Goal: Information Seeking & Learning: Learn about a topic

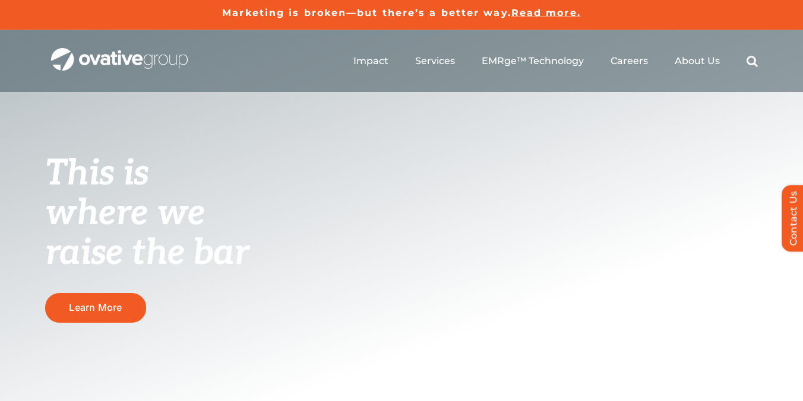
click at [689, 68] on ul "Impact Expert Insights Case Studies Awards & Press Services Media Measurement C…" at bounding box center [555, 61] width 404 height 38
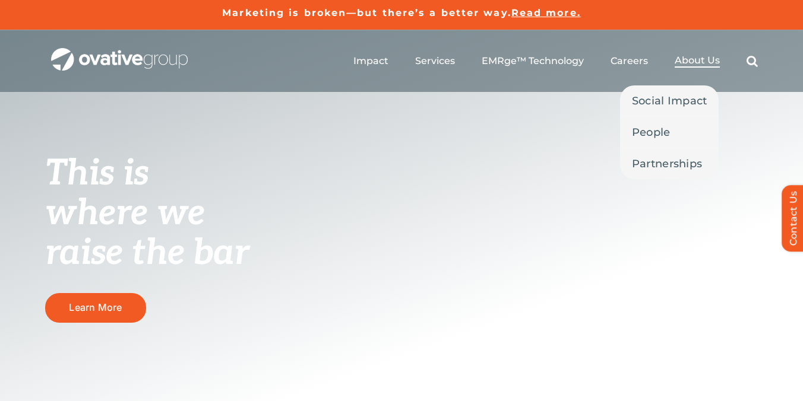
click at [689, 65] on span "About Us" at bounding box center [697, 61] width 45 height 12
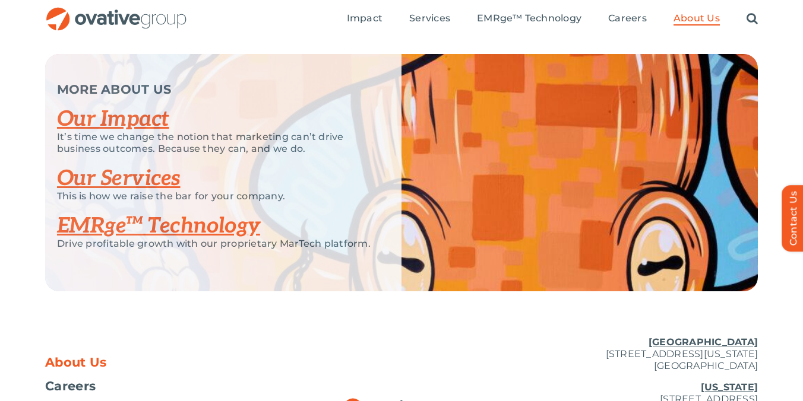
scroll to position [2478, 0]
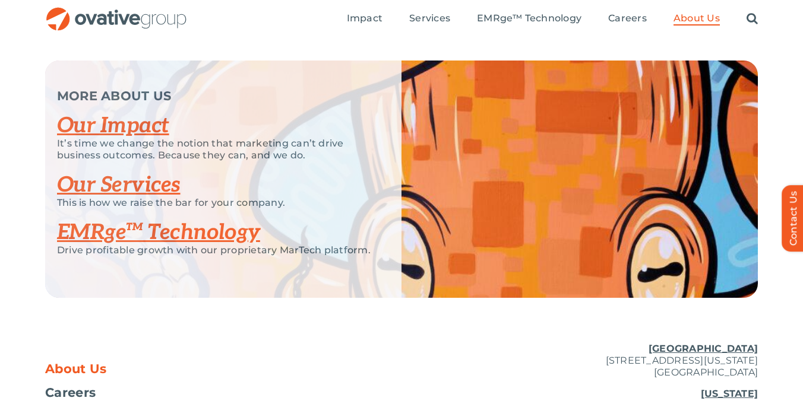
click at [140, 139] on link "Our Impact" at bounding box center [113, 126] width 112 height 26
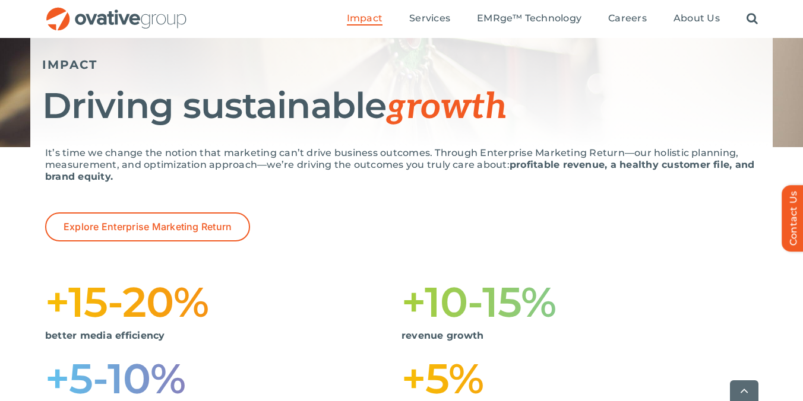
scroll to position [131, 0]
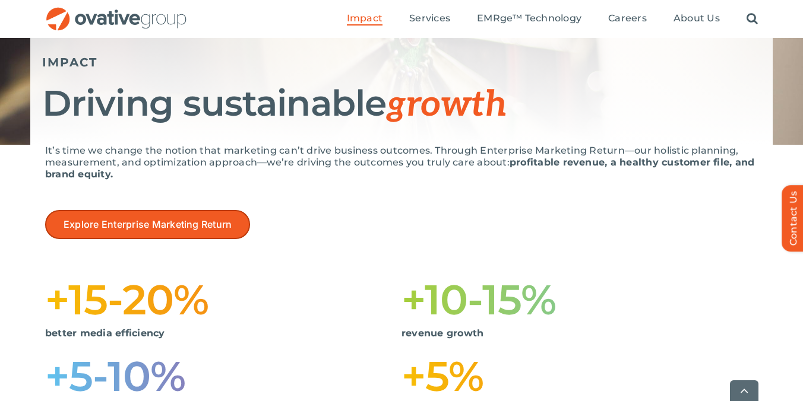
click at [168, 211] on link "Explore Enterprise Marketing Return" at bounding box center [147, 224] width 205 height 29
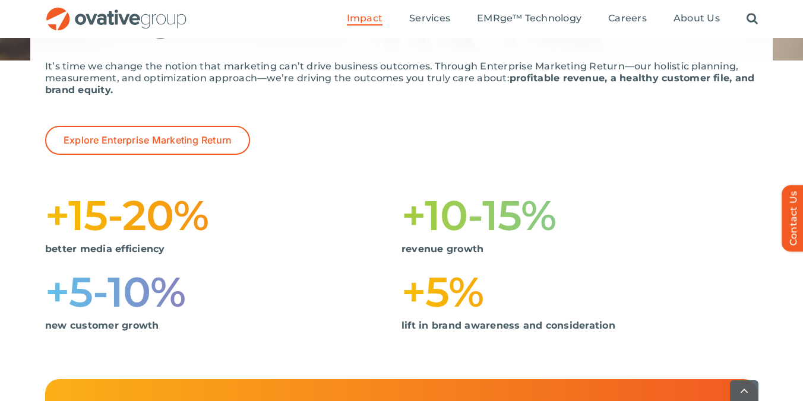
scroll to position [0, 0]
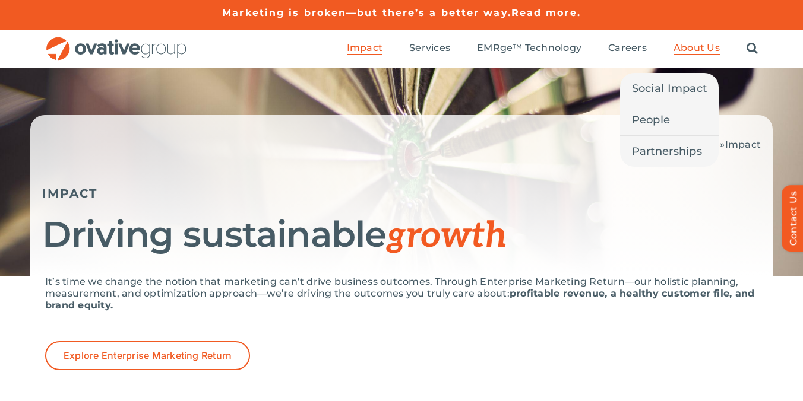
click at [695, 48] on span "About Us" at bounding box center [696, 48] width 46 height 12
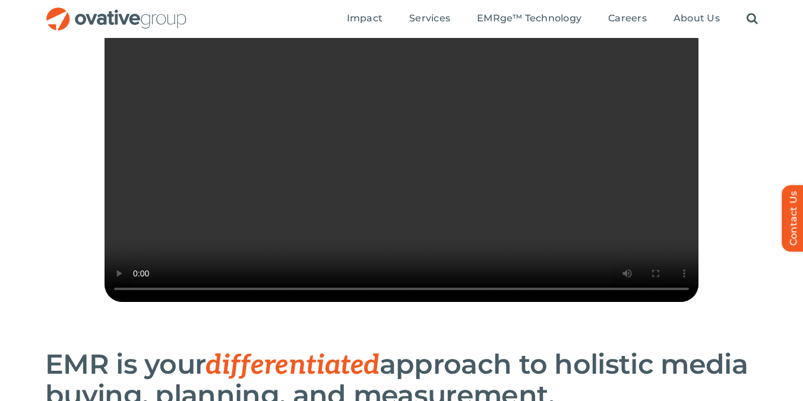
scroll to position [268, 0]
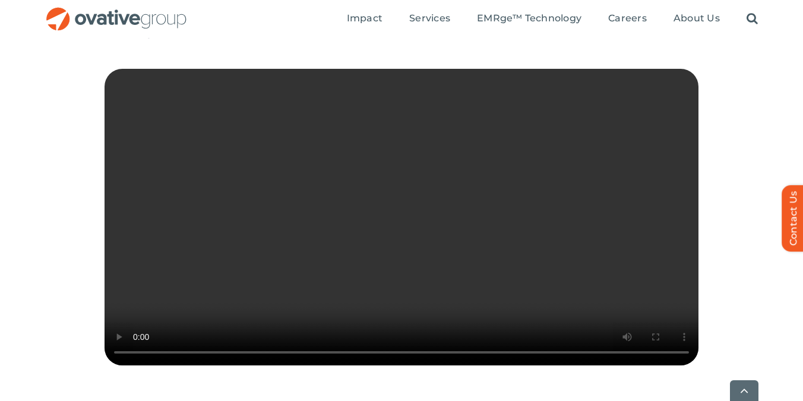
click at [251, 268] on video "Sorry, your browser doesn't support embedded videos." at bounding box center [402, 217] width 594 height 297
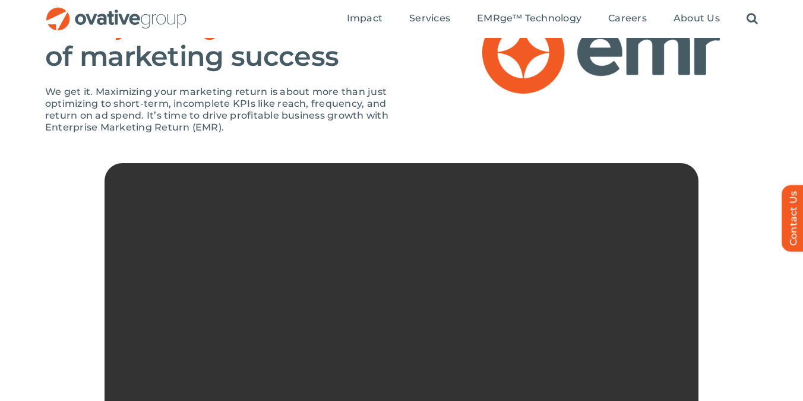
scroll to position [0, 0]
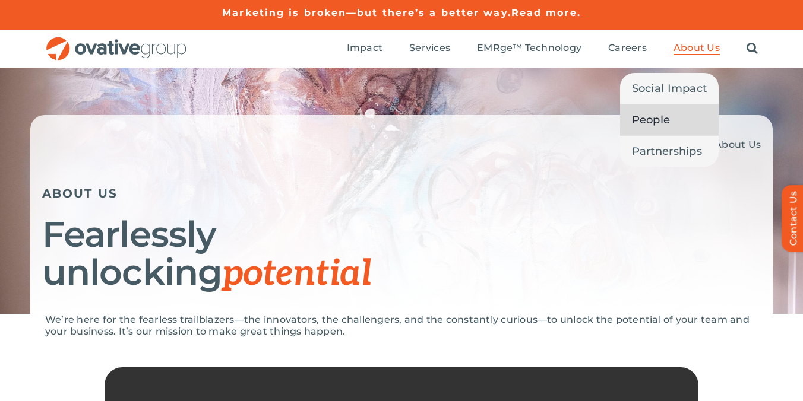
click at [664, 119] on span "People" at bounding box center [651, 120] width 39 height 17
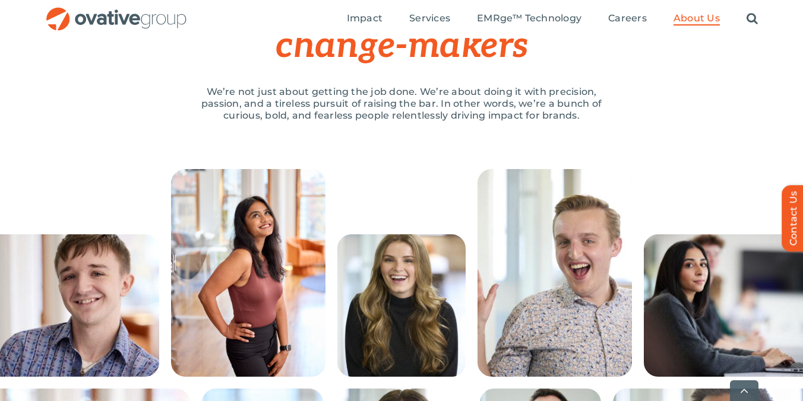
scroll to position [192, 0]
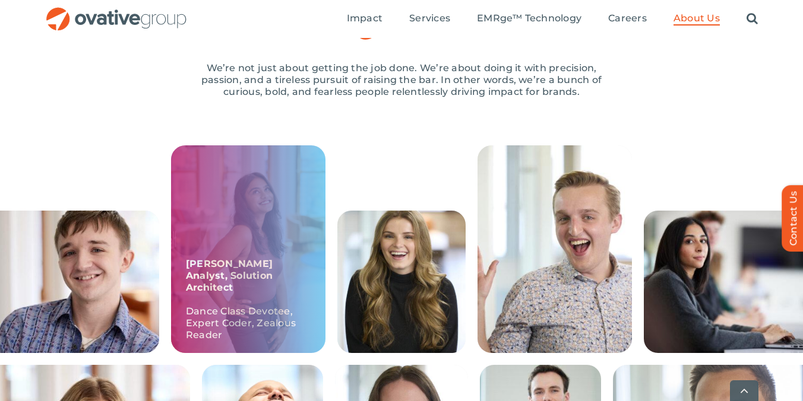
click at [268, 227] on div "Prachika, Sr. Analyst, Solution Architect Dance Class Devotee, Expert Coder, Ze…" at bounding box center [248, 250] width 154 height 208
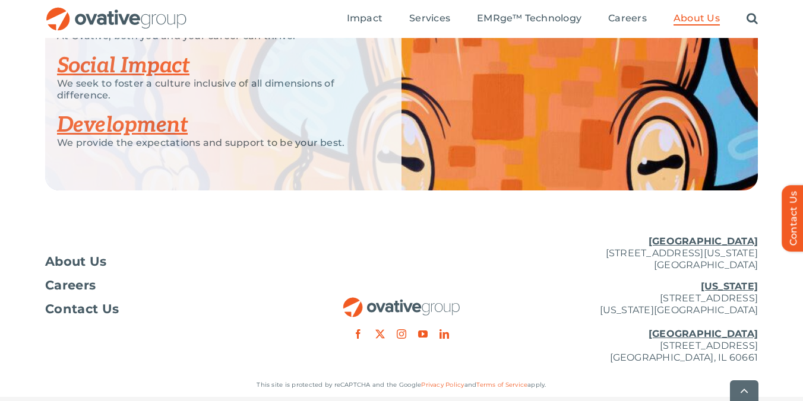
scroll to position [1655, 0]
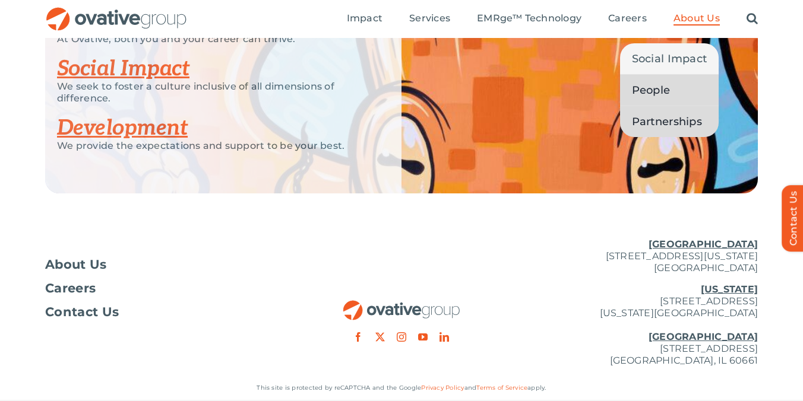
click at [663, 122] on span "Partnerships" at bounding box center [667, 121] width 70 height 17
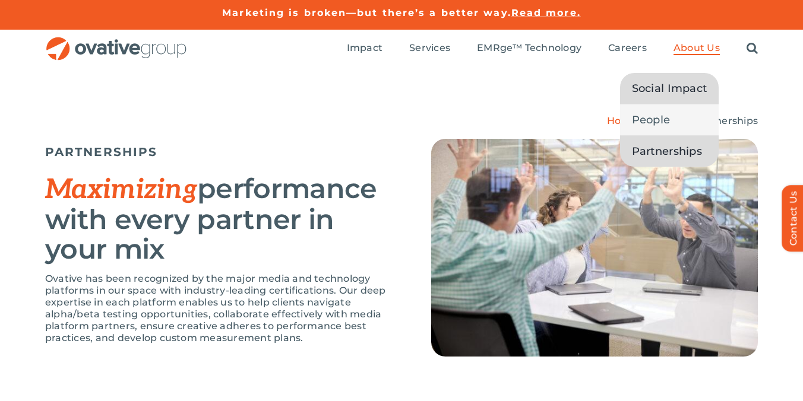
click at [669, 92] on span "Social Impact" at bounding box center [669, 88] width 75 height 17
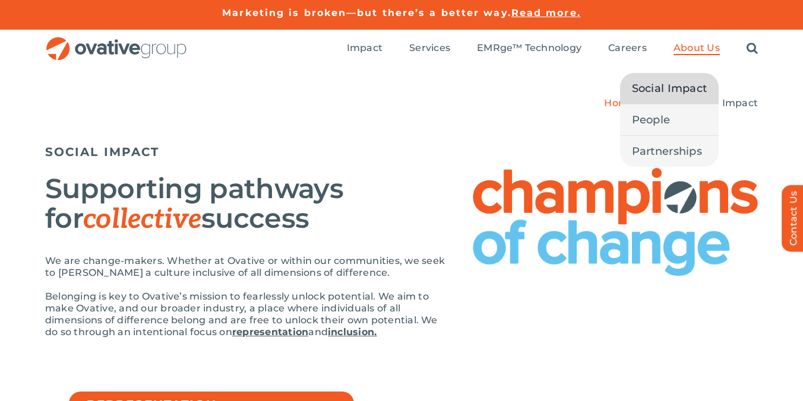
click at [698, 49] on span "About Us" at bounding box center [696, 48] width 46 height 12
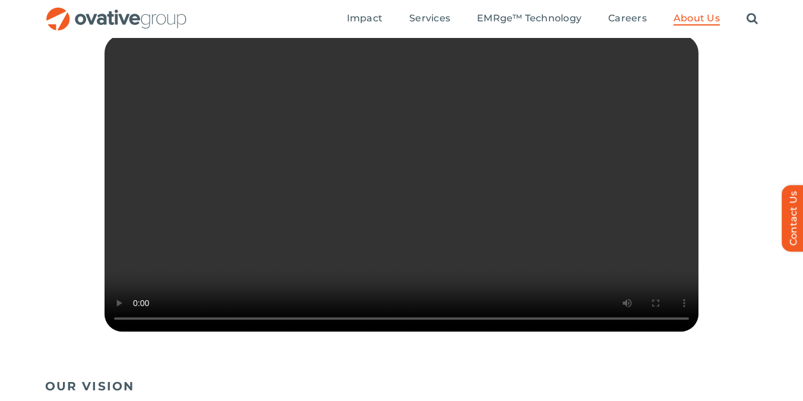
scroll to position [343, 0]
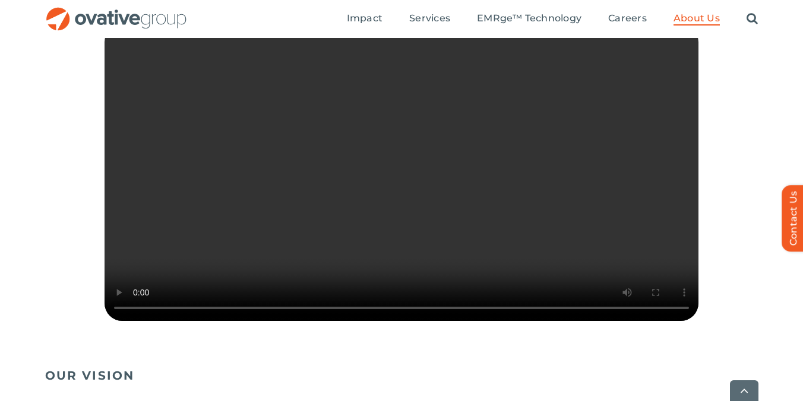
click at [456, 227] on video "Sorry, your browser doesn't support embedded videos." at bounding box center [402, 172] width 594 height 297
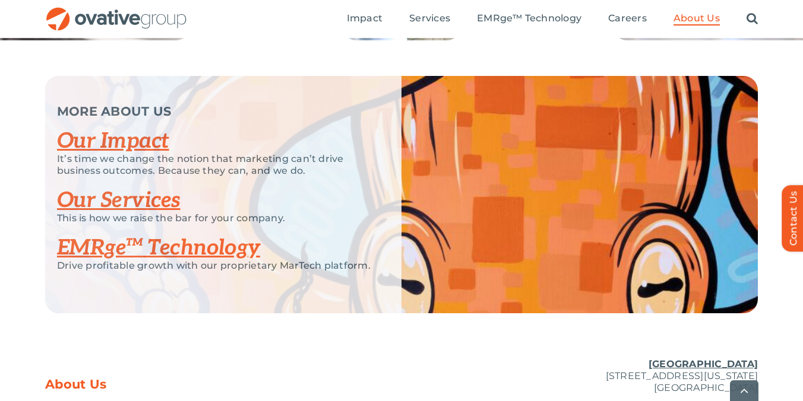
scroll to position [2653, 0]
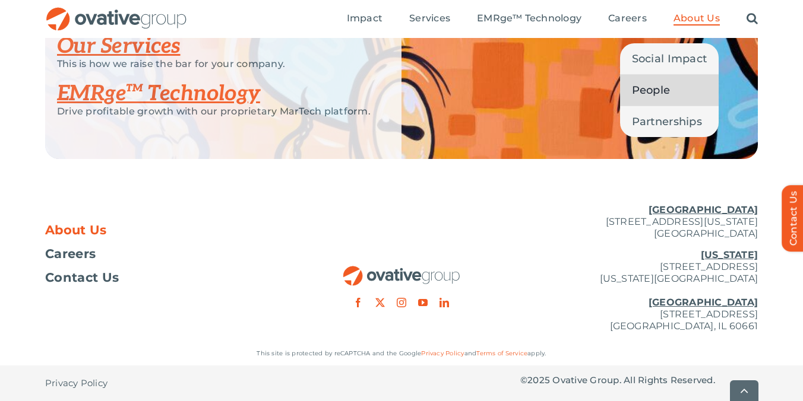
click at [659, 88] on span "People" at bounding box center [651, 90] width 39 height 17
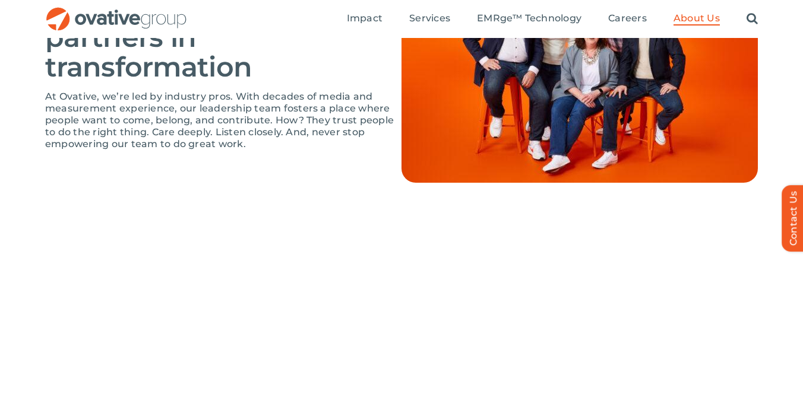
scroll to position [410, 0]
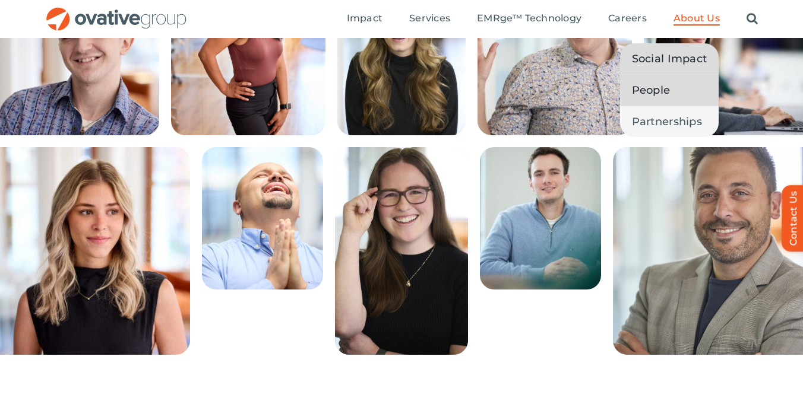
click at [668, 58] on span "Social Impact" at bounding box center [669, 58] width 75 height 17
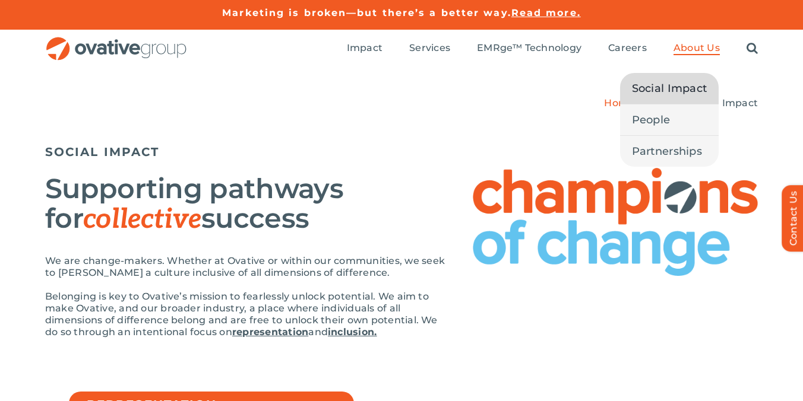
click at [680, 46] on span "About Us" at bounding box center [696, 48] width 46 height 12
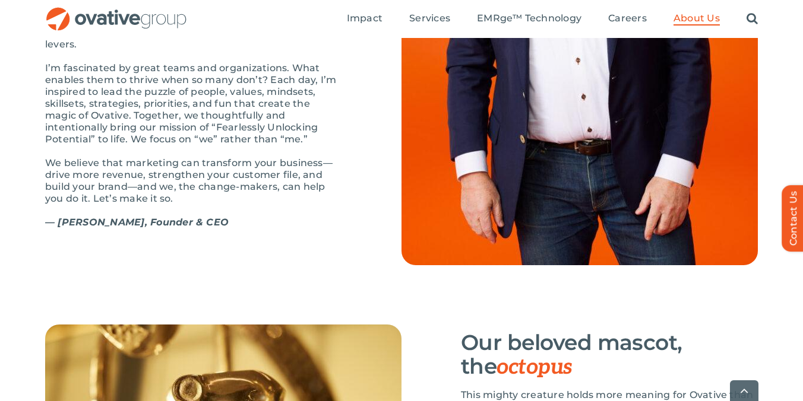
scroll to position [1551, 0]
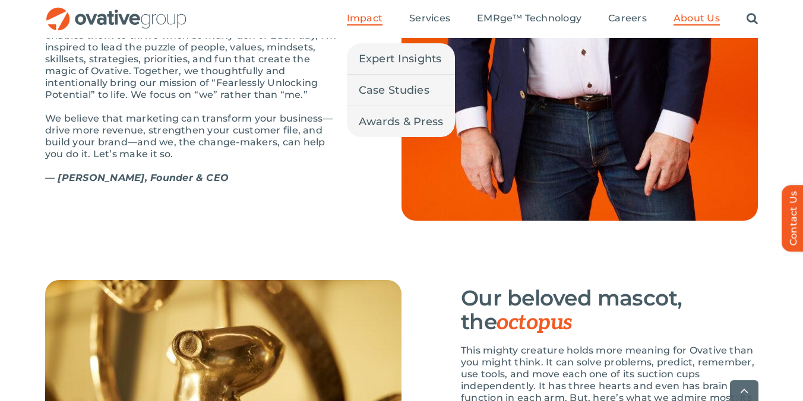
click at [365, 21] on span "Impact" at bounding box center [365, 18] width 36 height 12
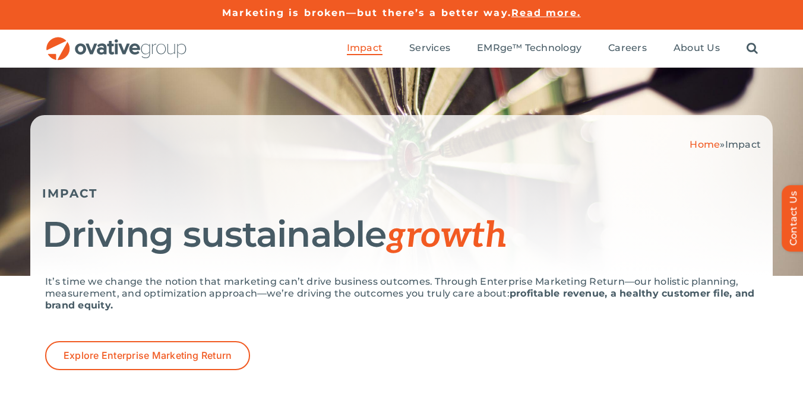
click at [201, 340] on div "It’s time we change the notion that marketing can’t drive business outcomes. Th…" at bounding box center [401, 308] width 713 height 65
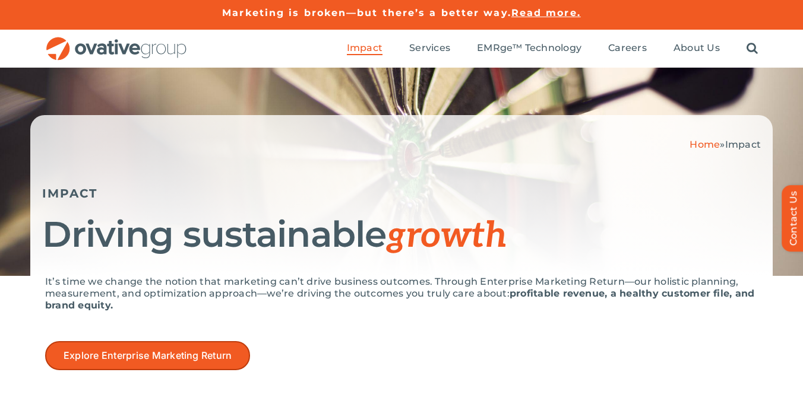
click at [203, 347] on link "Explore Enterprise Marketing Return" at bounding box center [147, 355] width 205 height 29
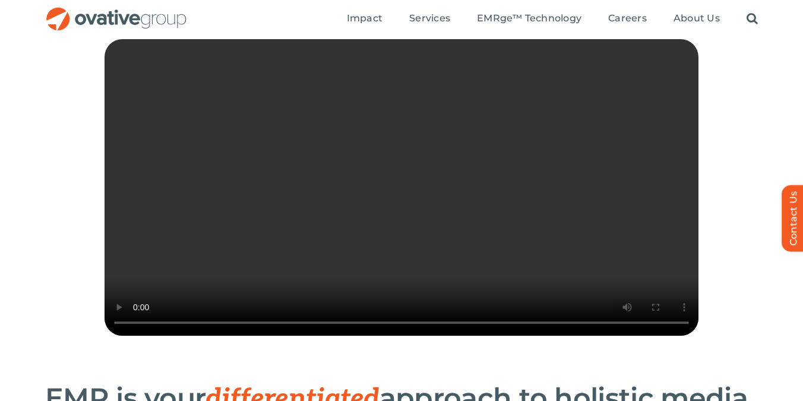
scroll to position [275, 0]
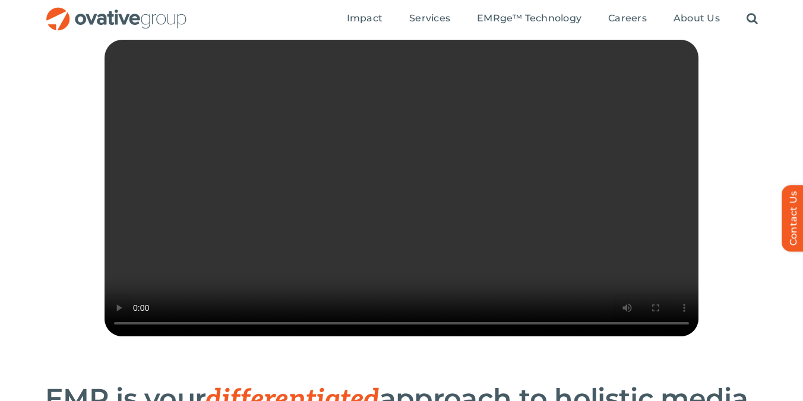
click at [407, 240] on video "Sorry, your browser doesn't support embedded videos." at bounding box center [402, 188] width 594 height 297
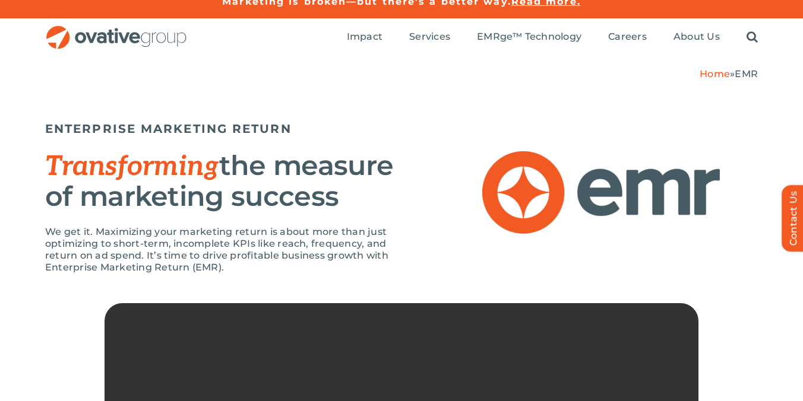
scroll to position [16, 0]
